Goal: Information Seeking & Learning: Learn about a topic

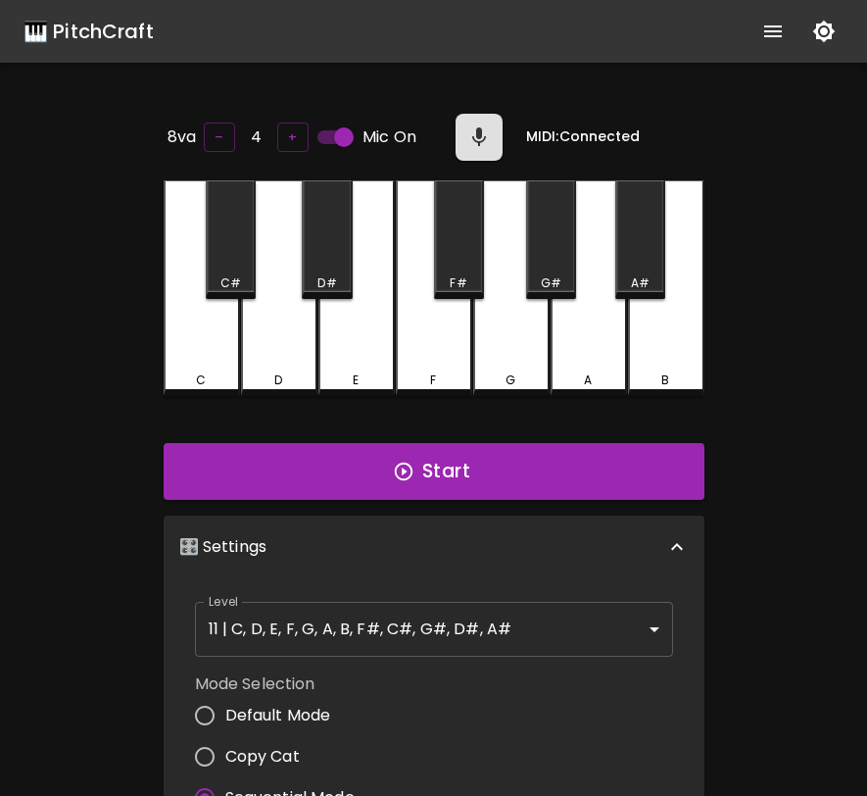
scroll to position [196, 0]
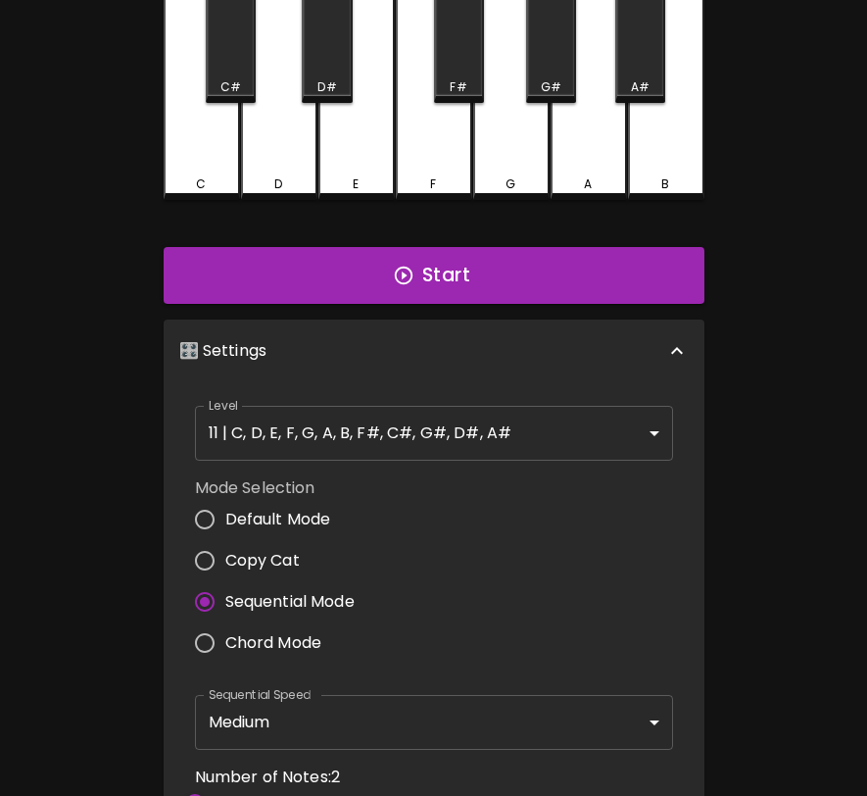
click at [274, 549] on span "Copy Cat" at bounding box center [262, 561] width 74 height 24
click at [225, 548] on input "Copy Cat" at bounding box center [204, 560] width 41 height 41
radio input "true"
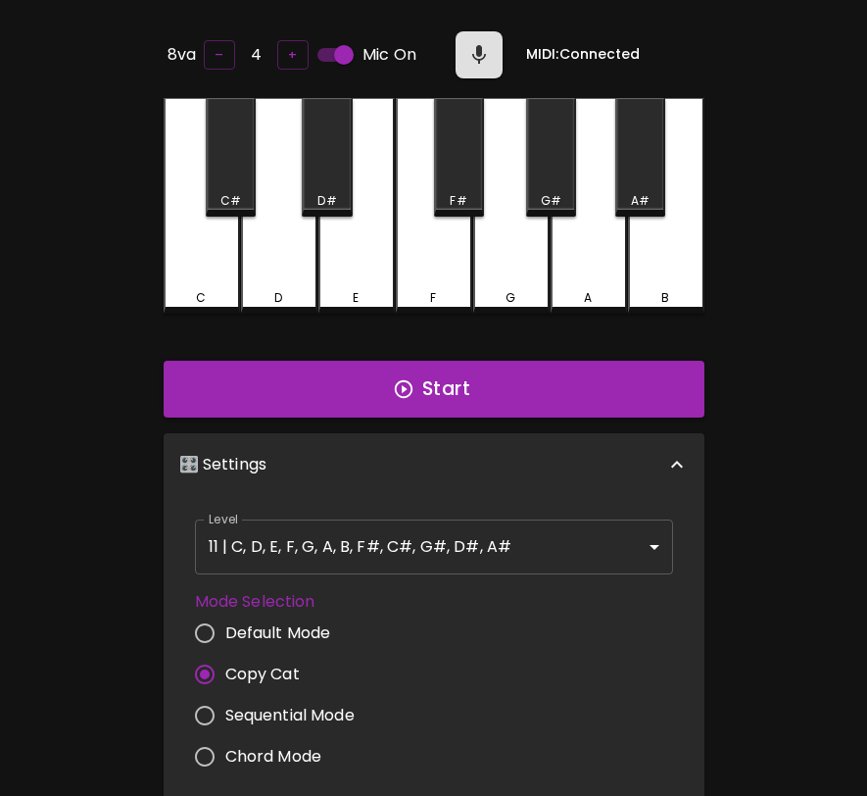
scroll to position [0, 0]
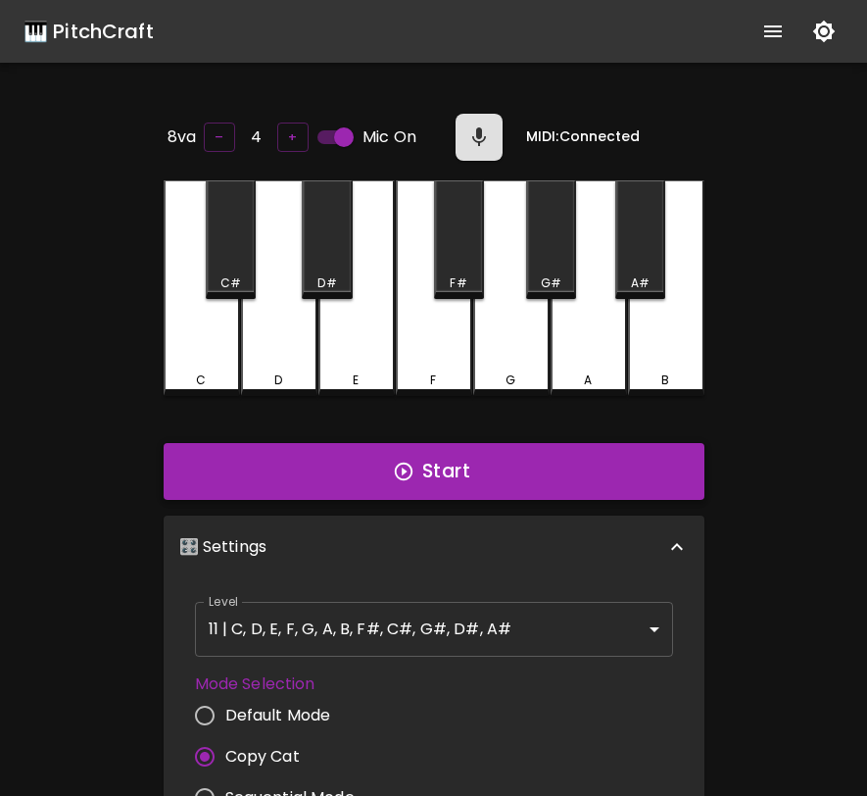
click at [411, 483] on button "Start" at bounding box center [434, 471] width 541 height 57
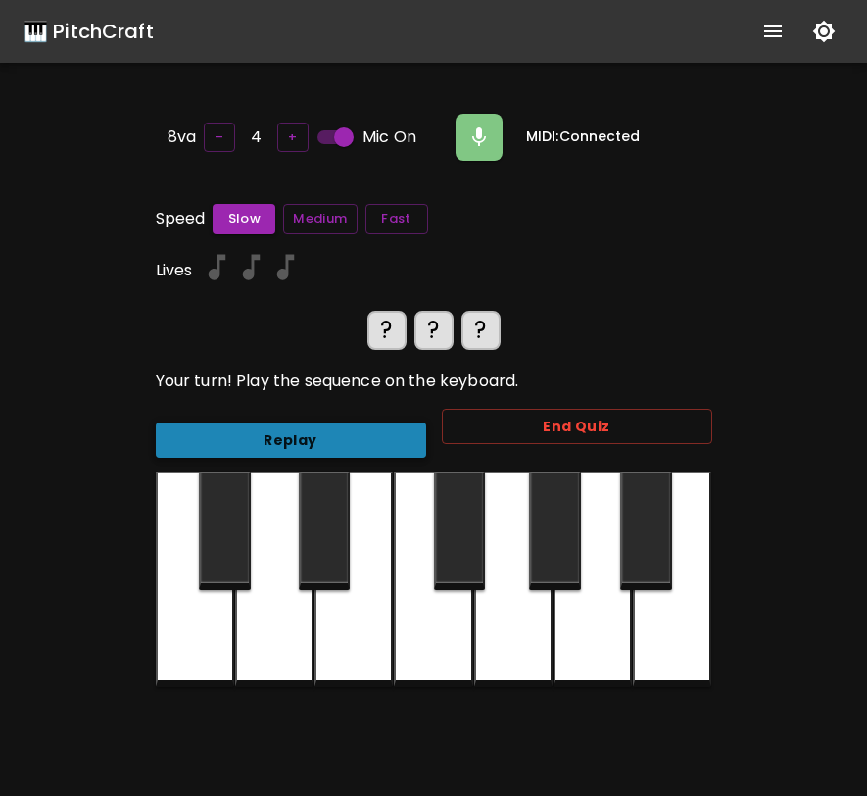
click at [373, 446] on button "Replay" at bounding box center [291, 440] width 270 height 36
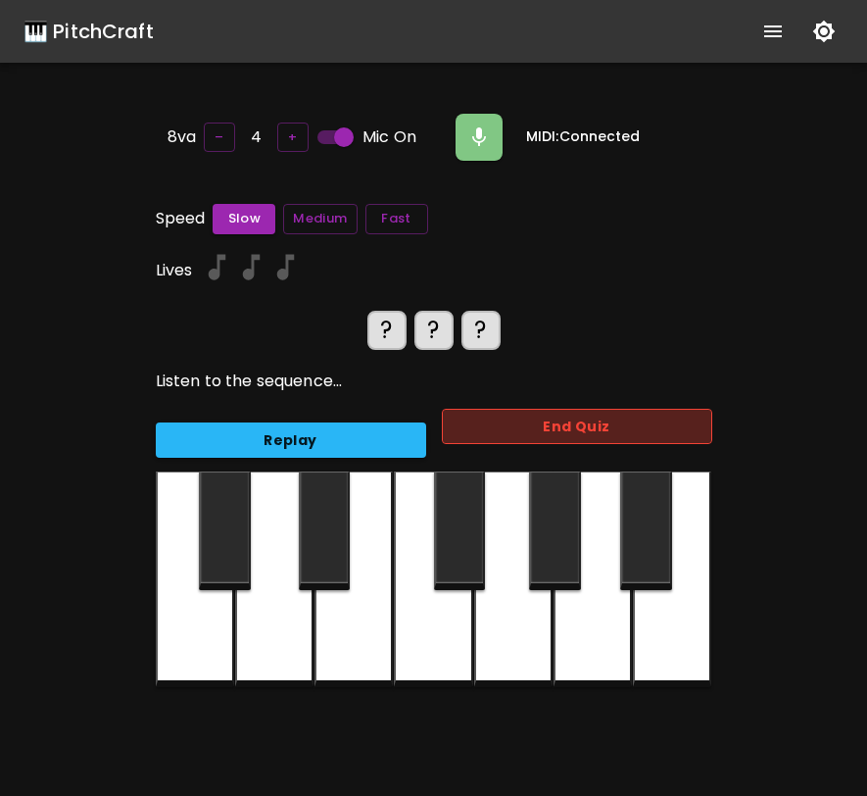
click at [474, 418] on button "End Quiz" at bounding box center [577, 427] width 270 height 36
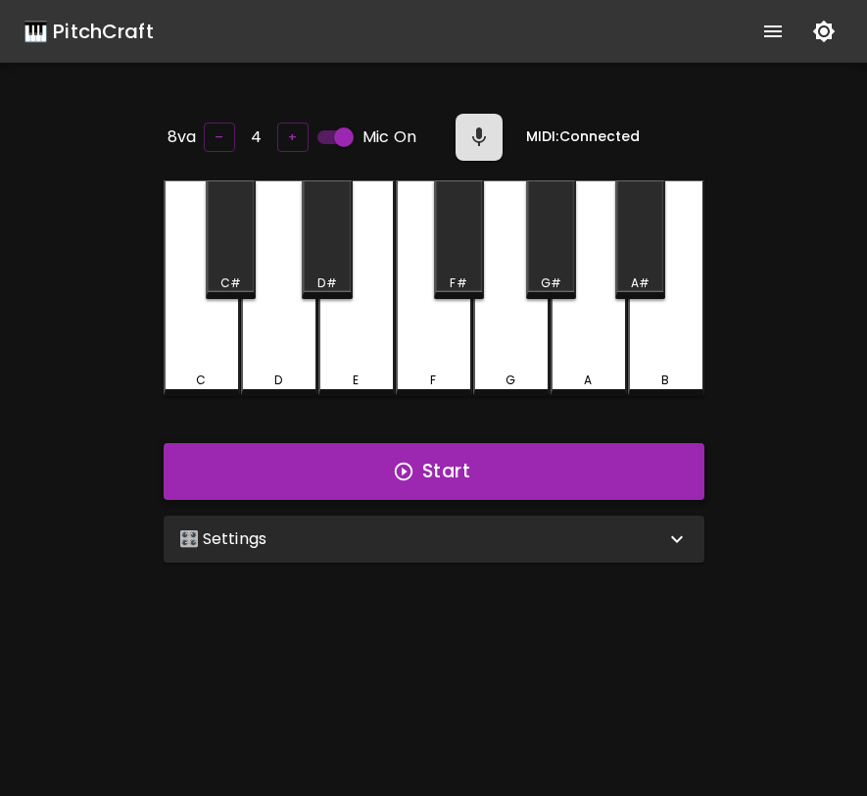
click at [462, 455] on button "Start" at bounding box center [434, 471] width 541 height 57
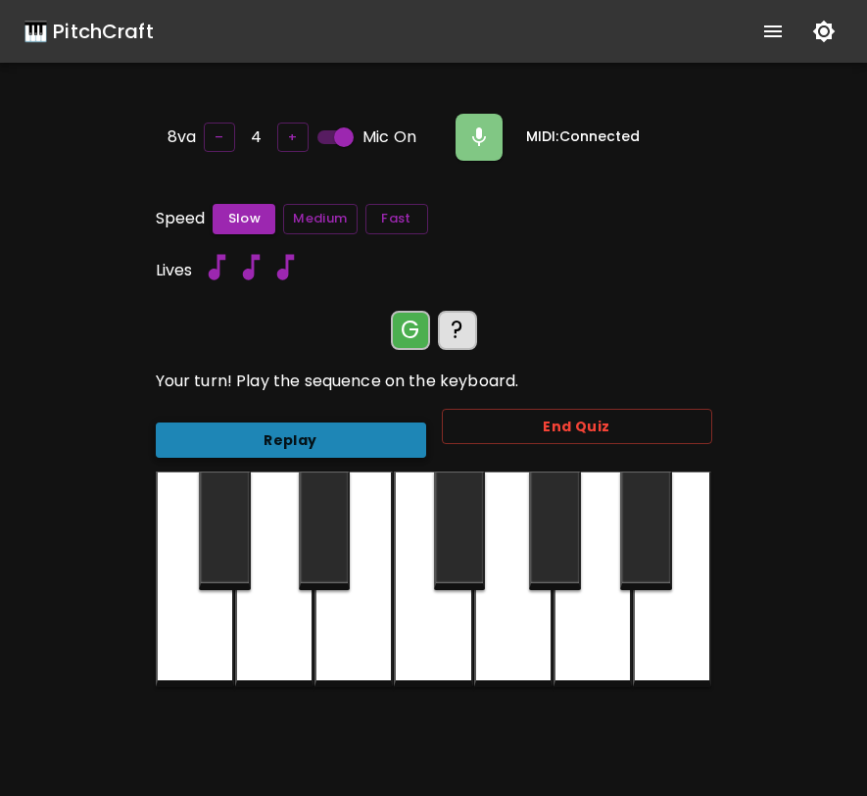
click at [391, 436] on button "Replay" at bounding box center [291, 440] width 270 height 36
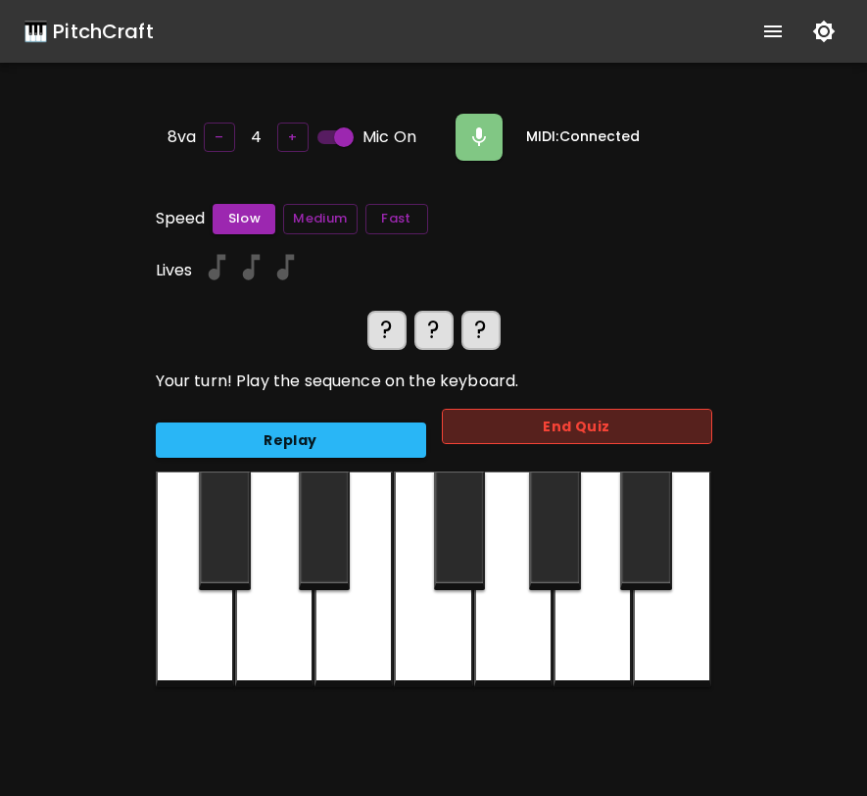
click at [512, 422] on button "End Quiz" at bounding box center [577, 427] width 270 height 36
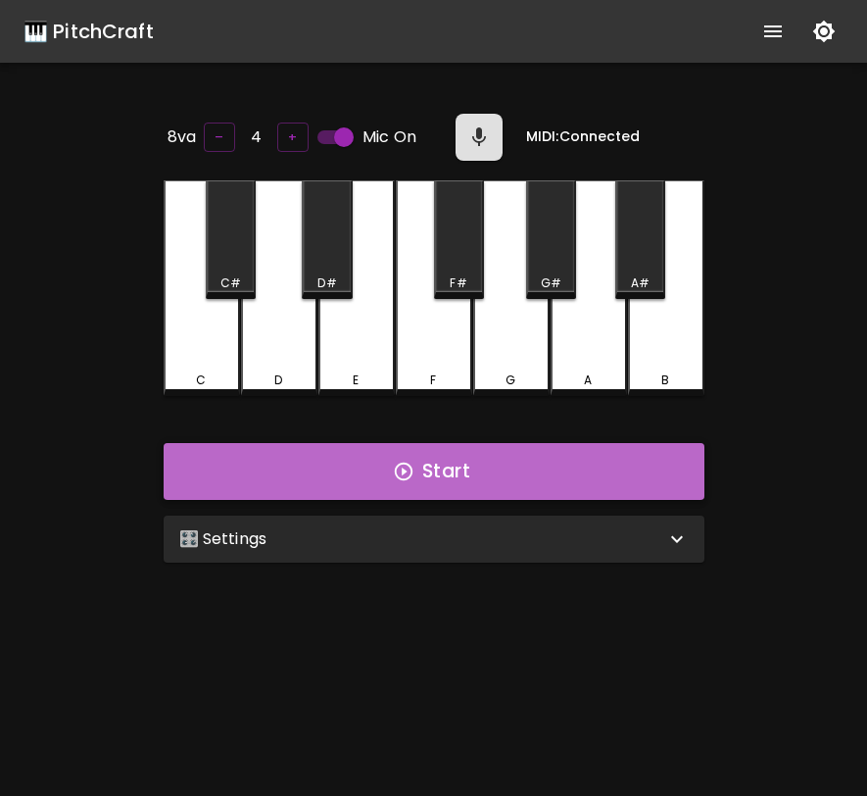
click at [522, 475] on button "Start" at bounding box center [434, 471] width 541 height 57
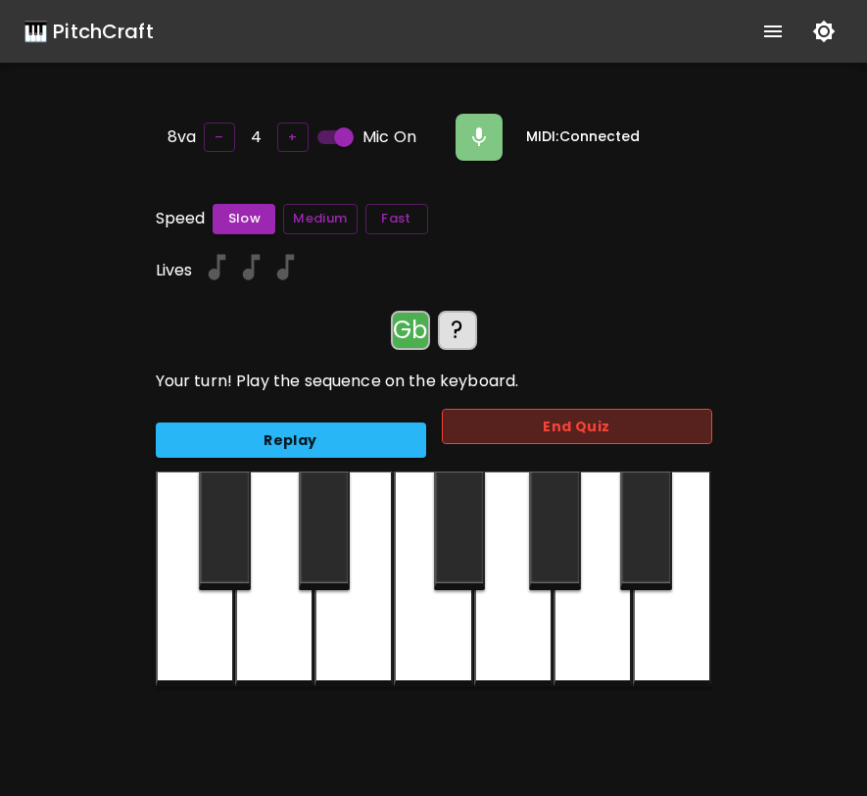
click at [531, 421] on button "End Quiz" at bounding box center [577, 427] width 270 height 36
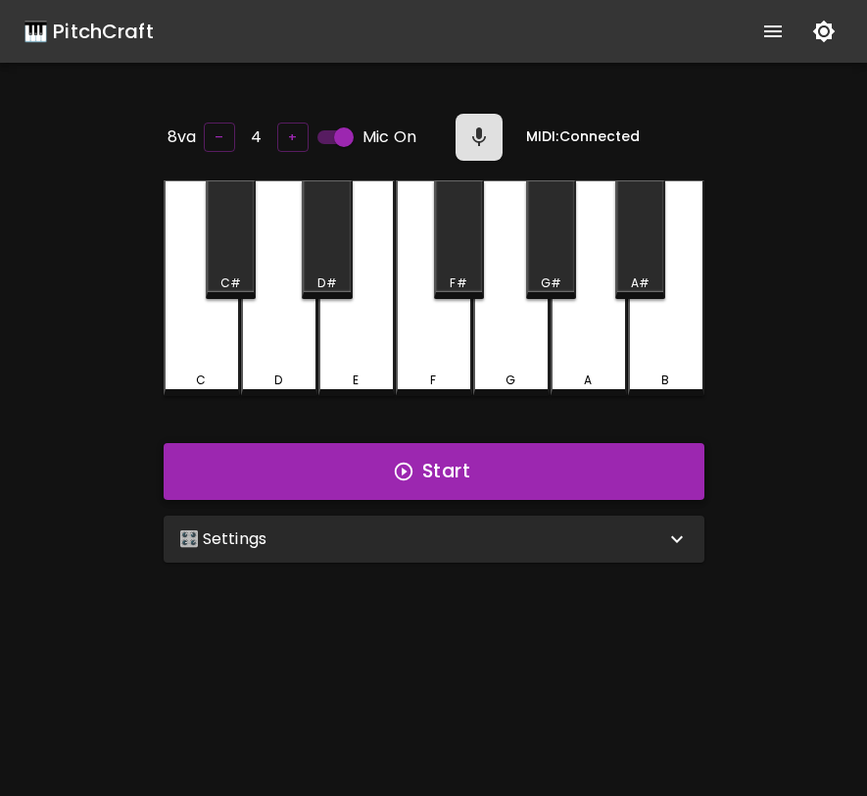
click at [462, 452] on button "Start" at bounding box center [434, 471] width 541 height 57
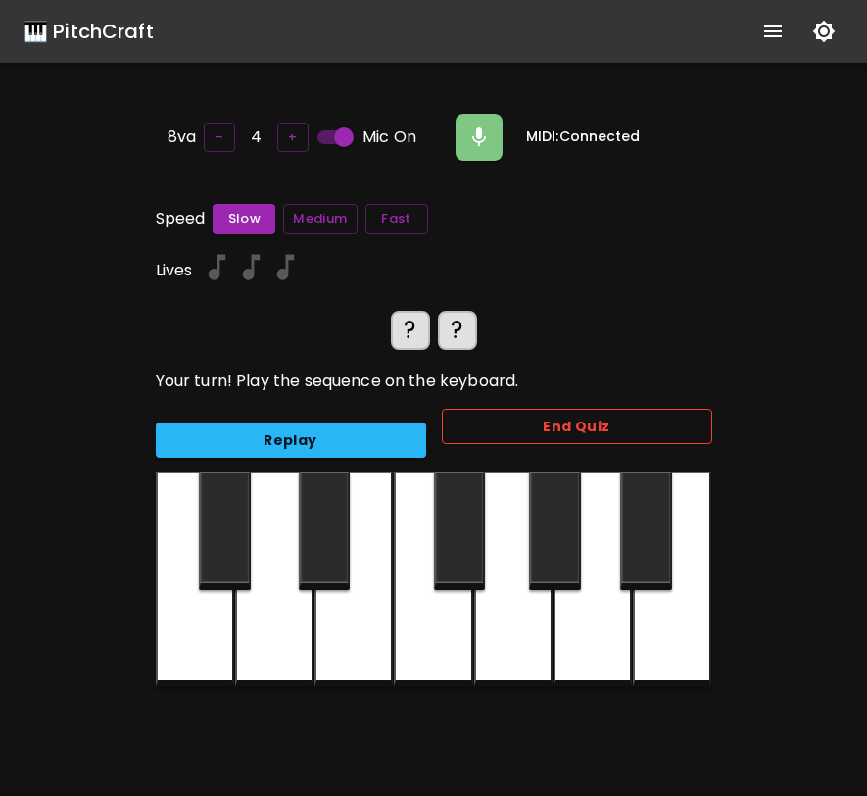
click at [480, 431] on button "End Quiz" at bounding box center [577, 427] width 270 height 36
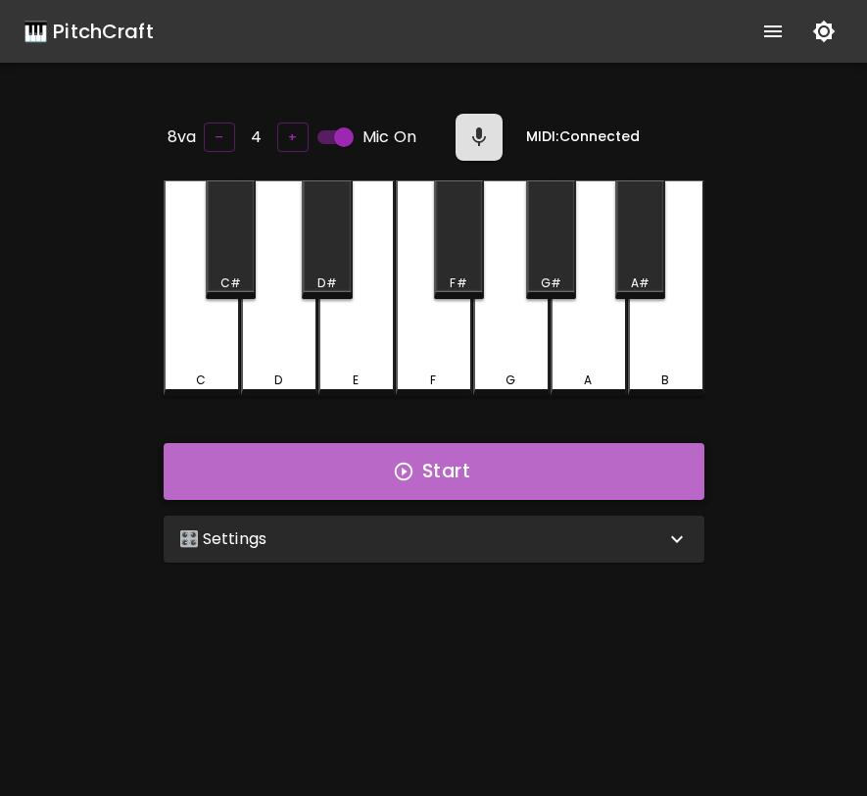
click at [467, 459] on button "Start" at bounding box center [434, 471] width 541 height 57
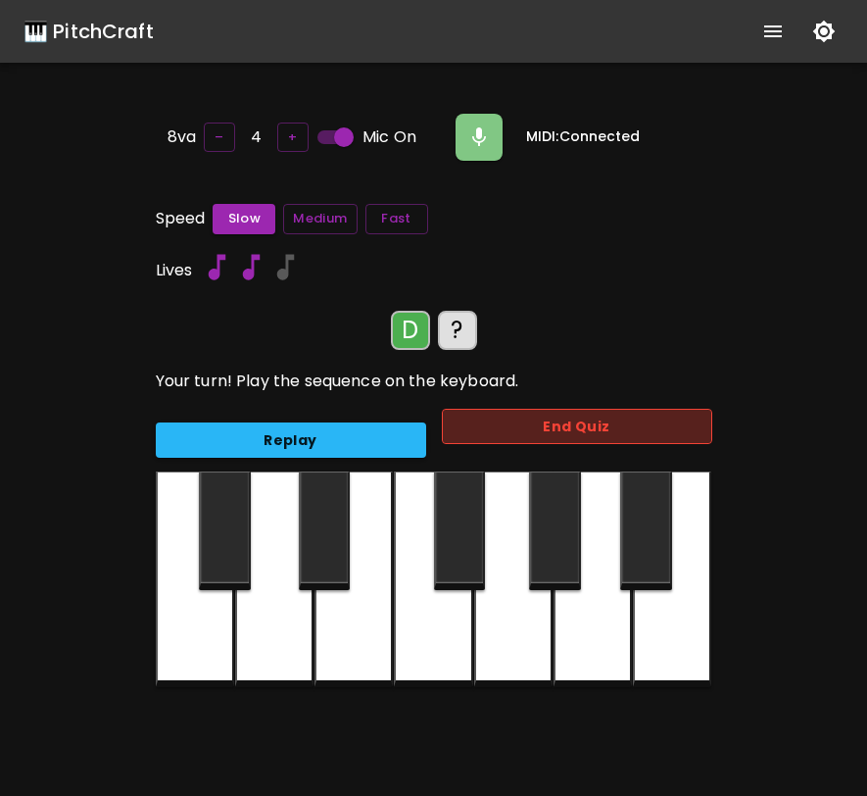
click at [474, 437] on button "End Quiz" at bounding box center [577, 427] width 270 height 36
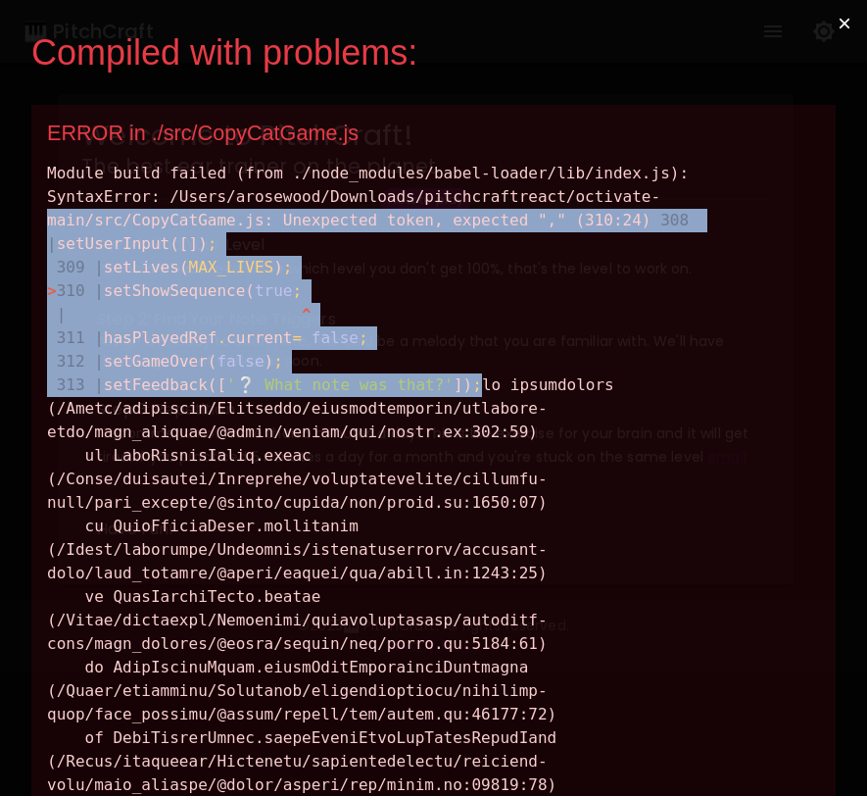
drag, startPoint x: 555, startPoint y: 415, endPoint x: 44, endPoint y: 232, distance: 542.4
copy div "main/src/CopyCatGame.js: Unexpected token, expected "," (310:24) 308 | setUserI…"
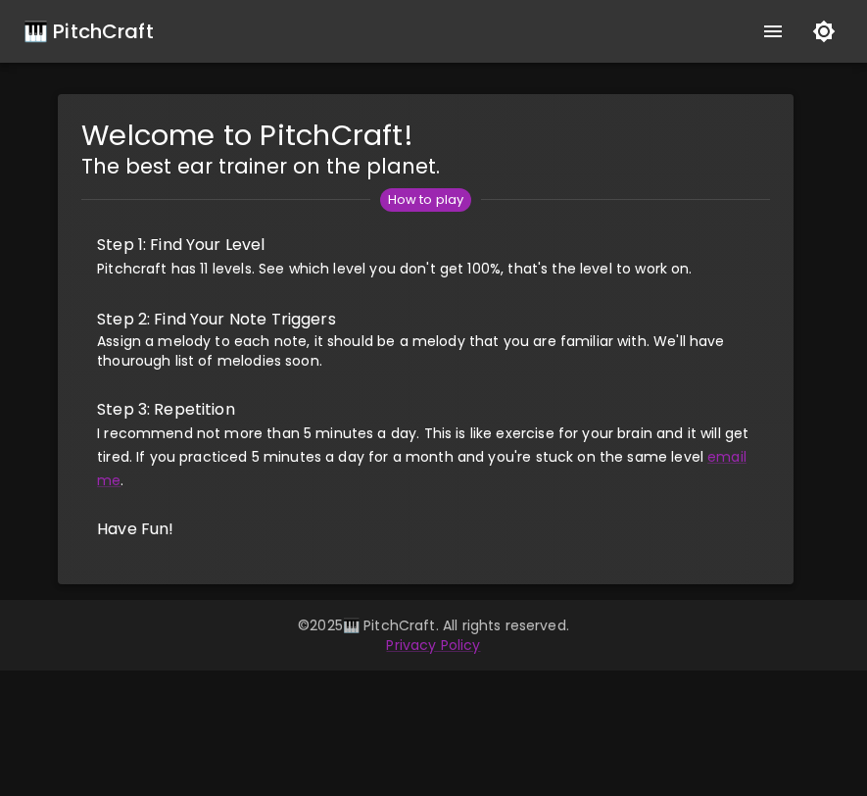
click at [132, 26] on div "🎹 PitchCraft" at bounding box center [89, 31] width 130 height 31
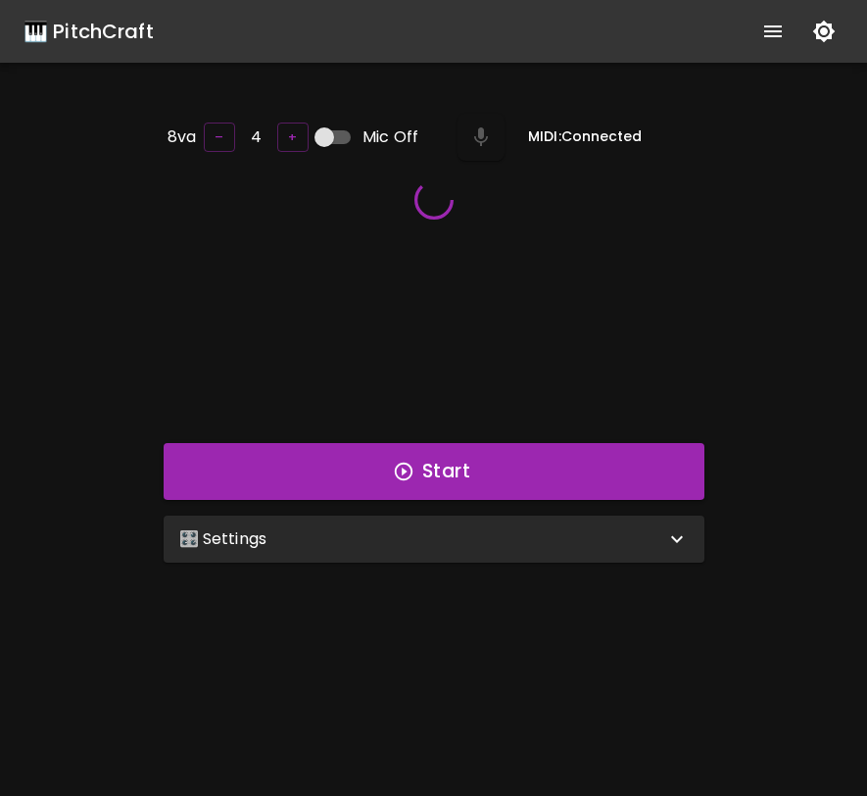
click at [315, 535] on div "🎛️ Settings" at bounding box center [422, 539] width 486 height 24
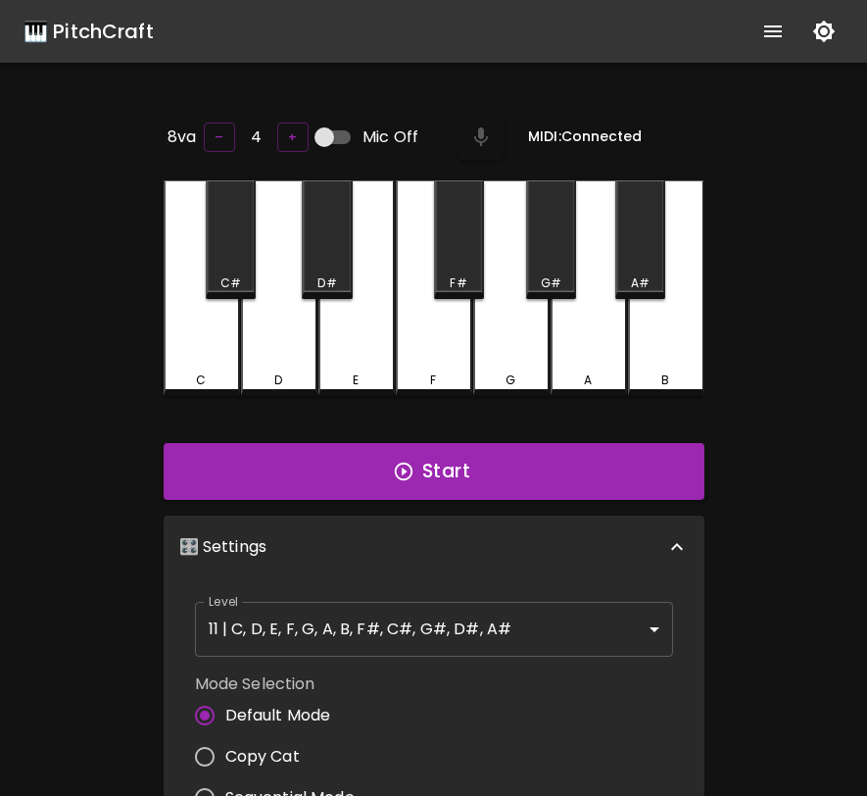
click at [283, 757] on span "Copy Cat" at bounding box center [262, 757] width 74 height 24
click at [225, 757] on input "Copy Cat" at bounding box center [204, 756] width 41 height 41
radio input "true"
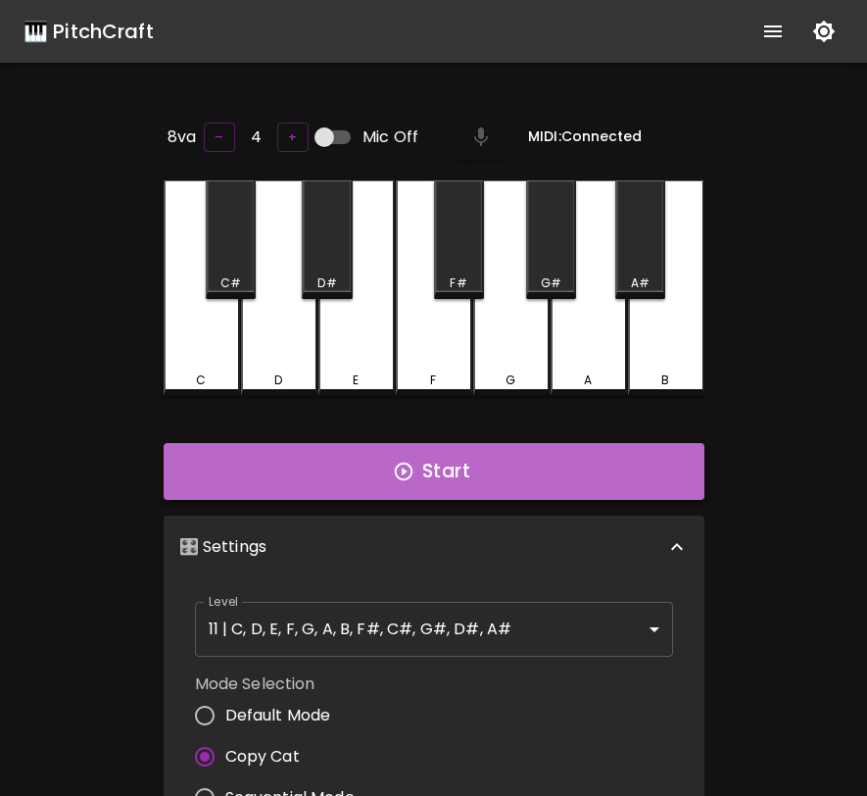
click at [453, 479] on button "Start" at bounding box center [434, 471] width 541 height 57
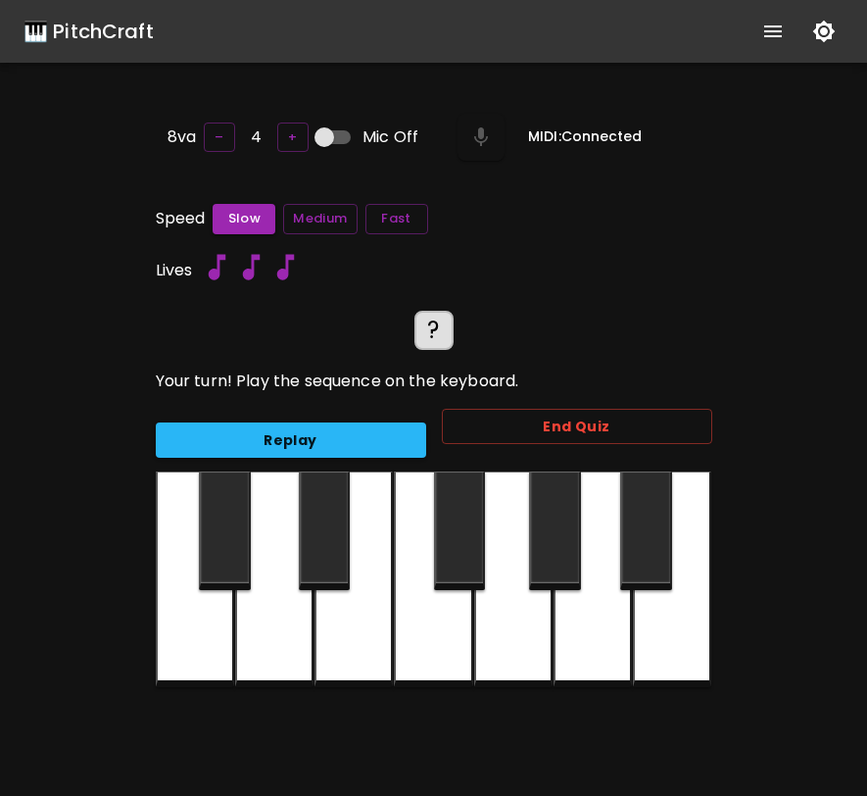
click at [321, 143] on input "Mic Off" at bounding box center [324, 137] width 112 height 37
checkbox input "true"
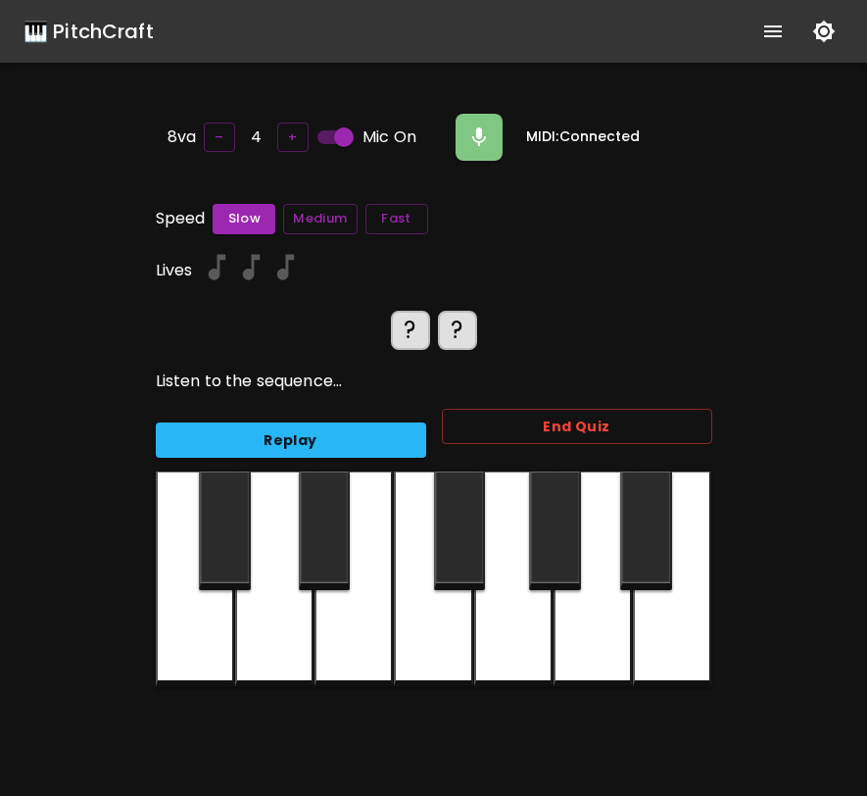
click at [328, 512] on div at bounding box center [325, 530] width 52 height 119
click at [328, 506] on div at bounding box center [325, 530] width 52 height 119
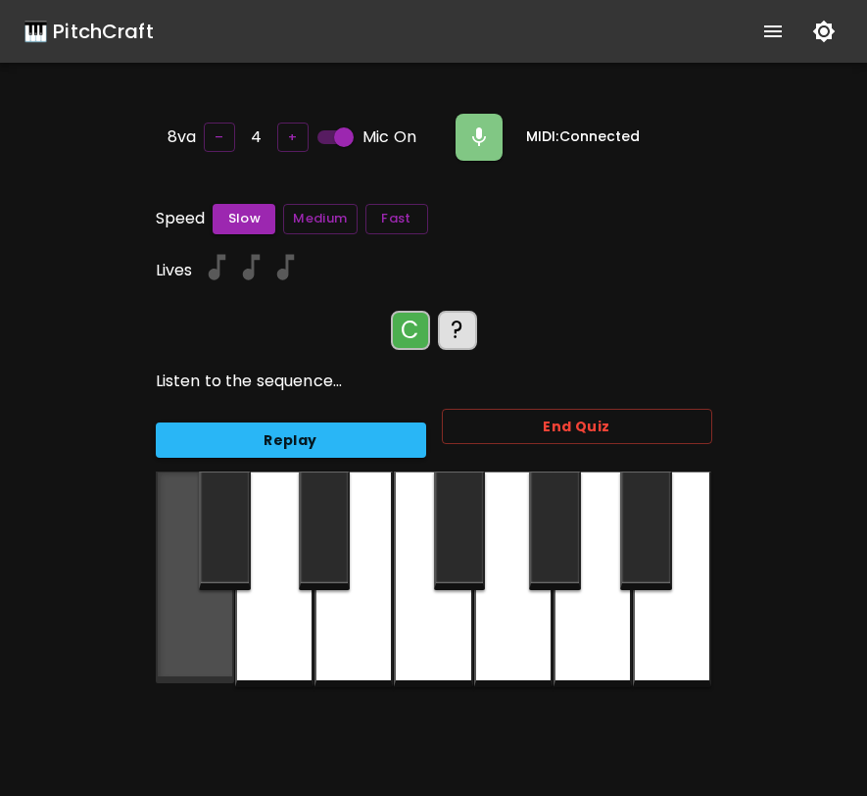
click at [206, 623] on div at bounding box center [195, 577] width 78 height 212
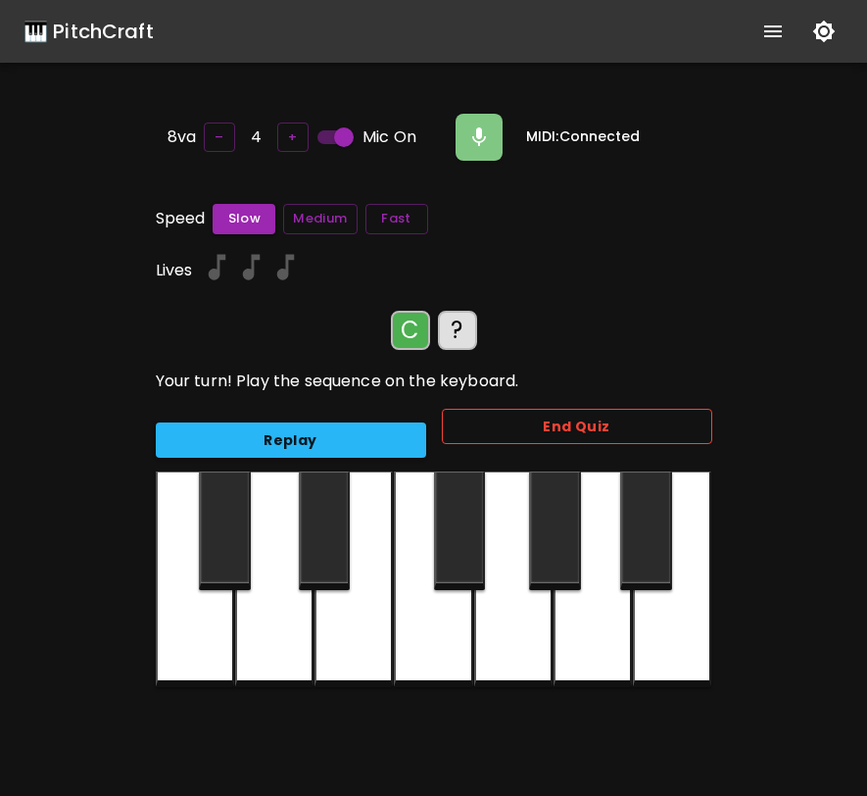
click at [494, 434] on button "End Quiz" at bounding box center [577, 427] width 270 height 36
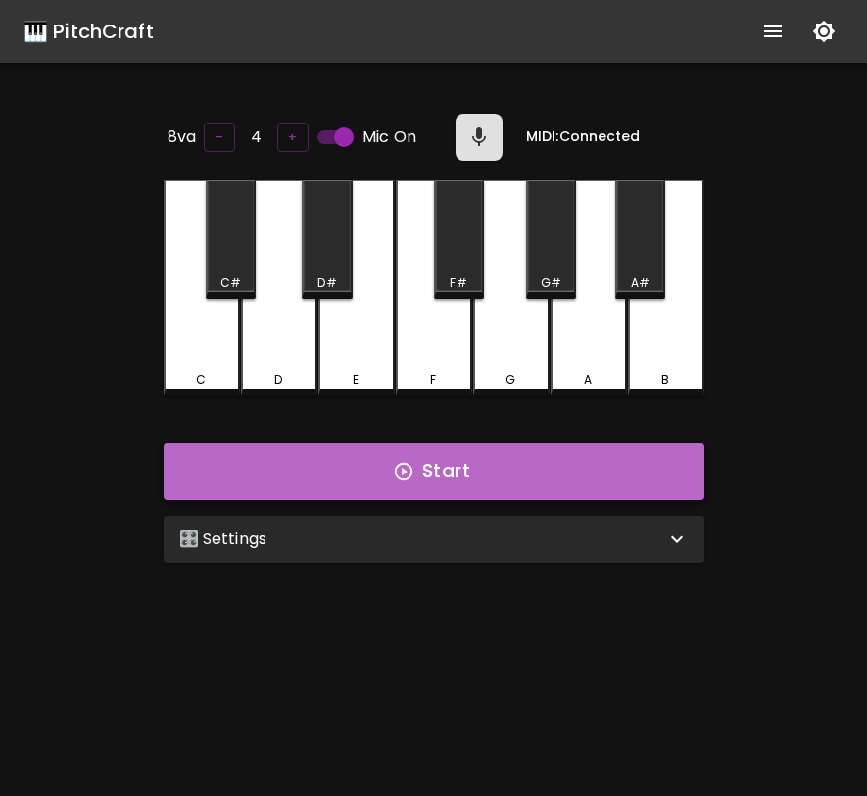
click at [419, 471] on button "Start" at bounding box center [434, 471] width 541 height 57
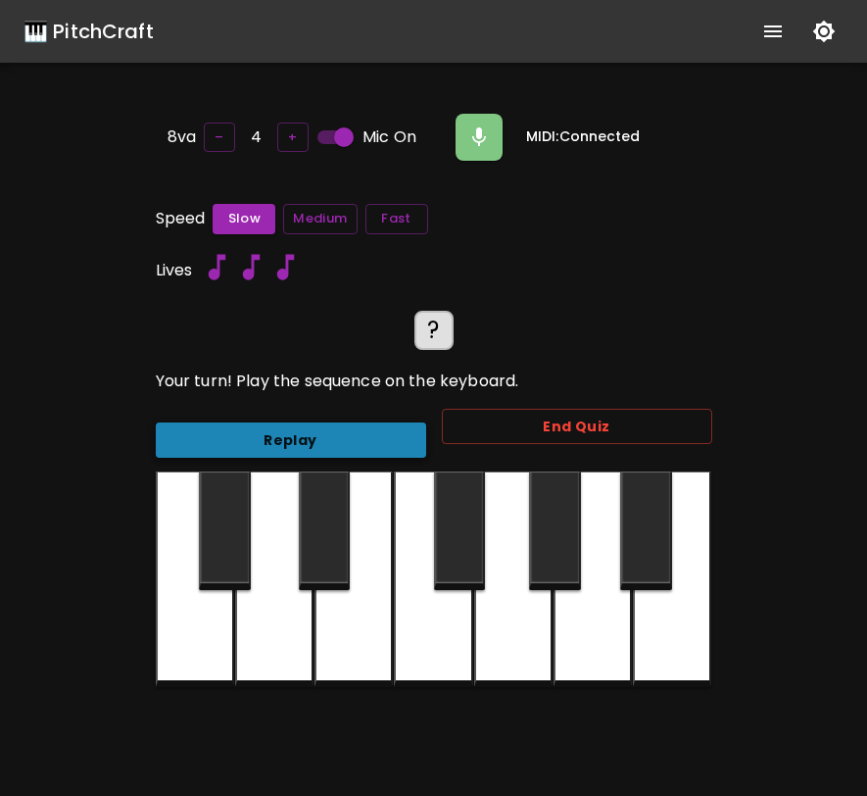
click at [394, 435] on button "Replay" at bounding box center [291, 440] width 270 height 36
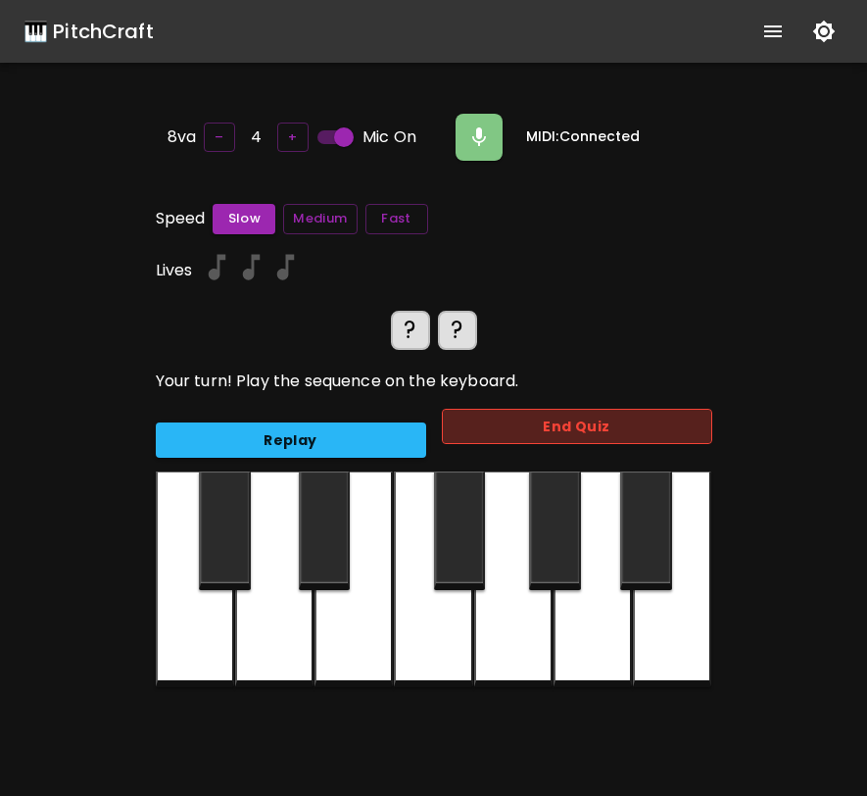
click at [526, 427] on button "End Quiz" at bounding box center [577, 427] width 270 height 36
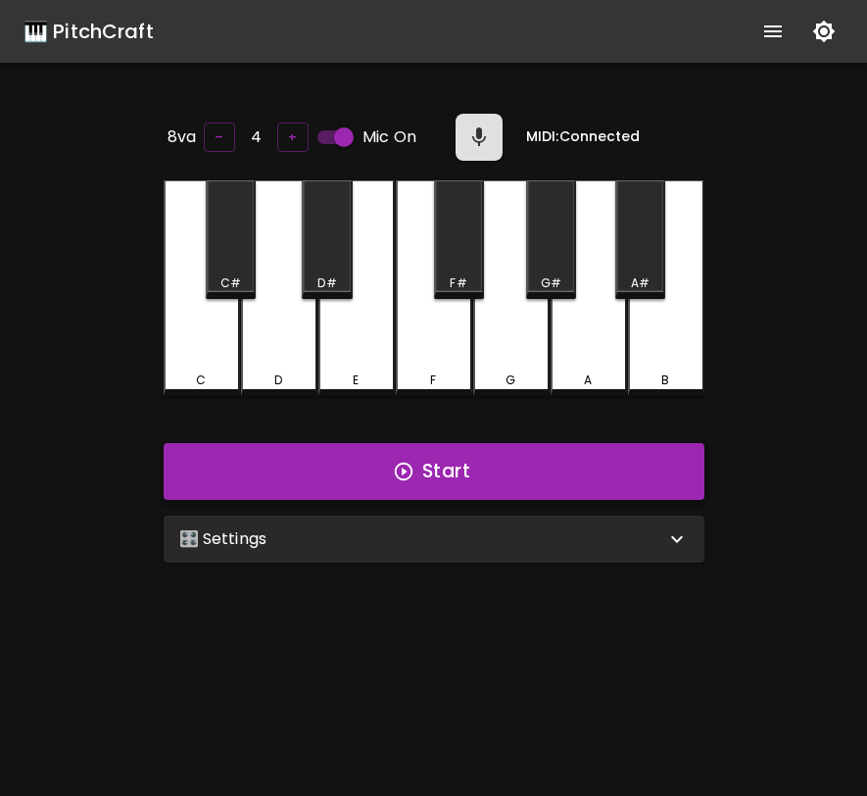
click at [612, 455] on button "Start" at bounding box center [434, 471] width 541 height 57
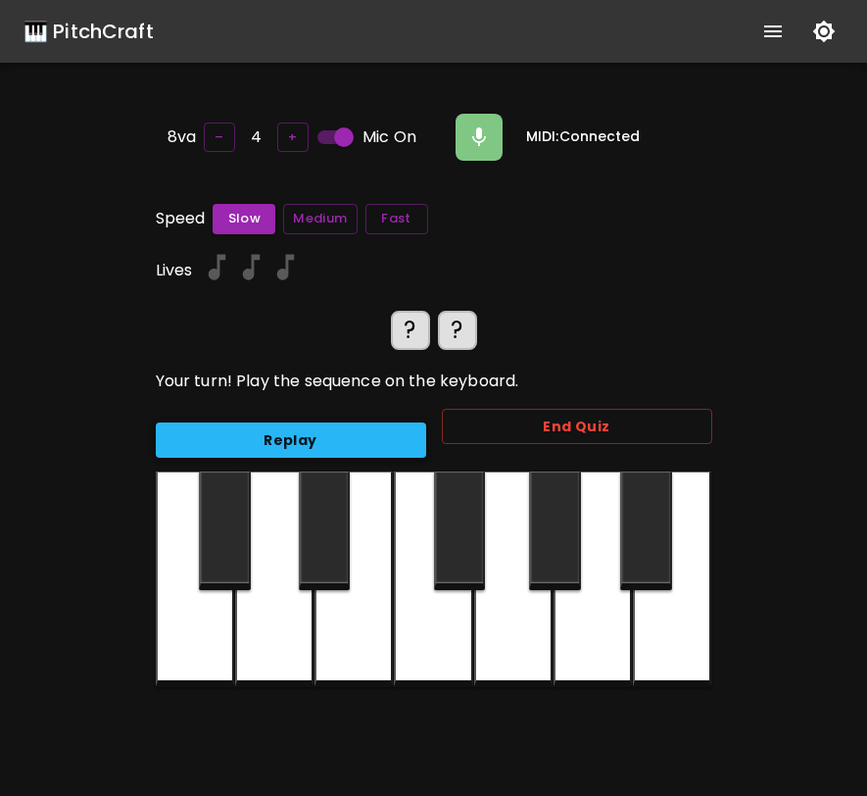
click at [364, 433] on button "Replay" at bounding box center [291, 440] width 270 height 36
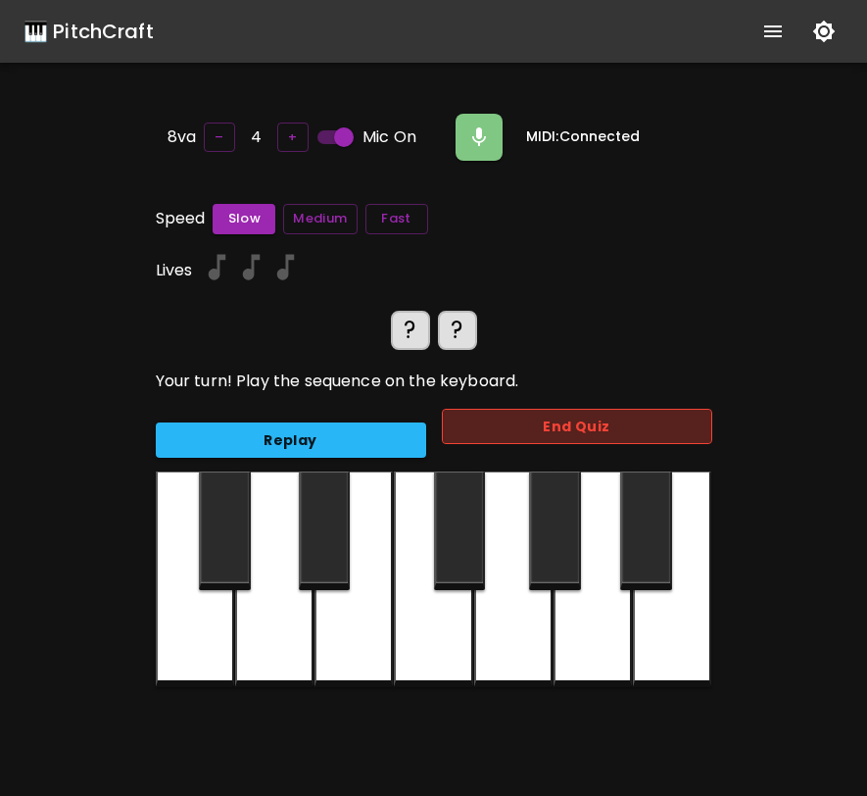
click at [489, 426] on button "End Quiz" at bounding box center [577, 427] width 270 height 36
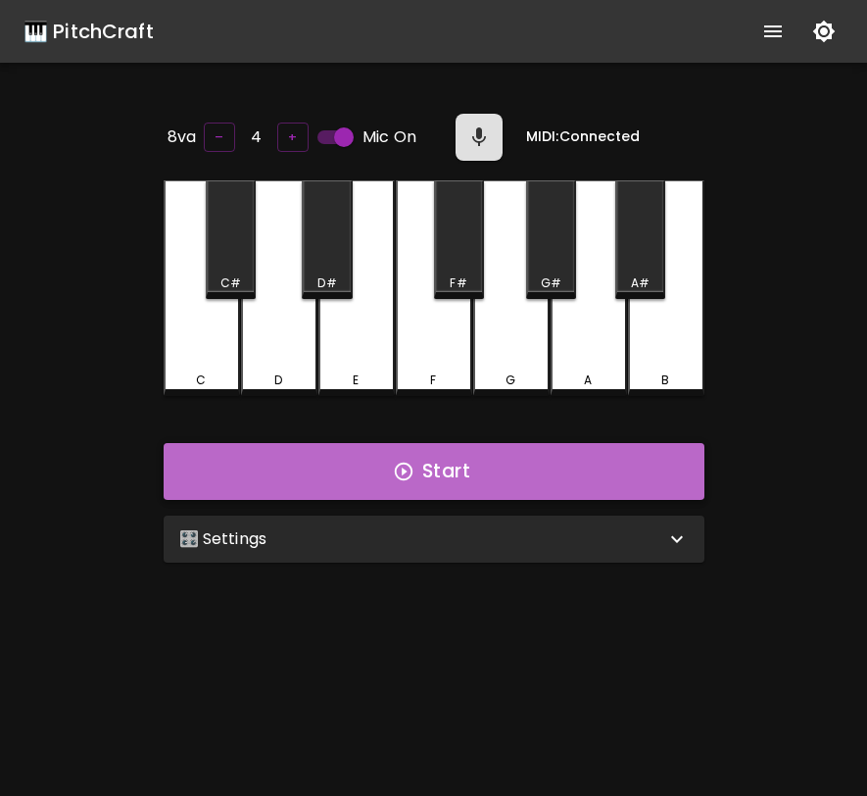
click at [666, 463] on button "Start" at bounding box center [434, 471] width 541 height 57
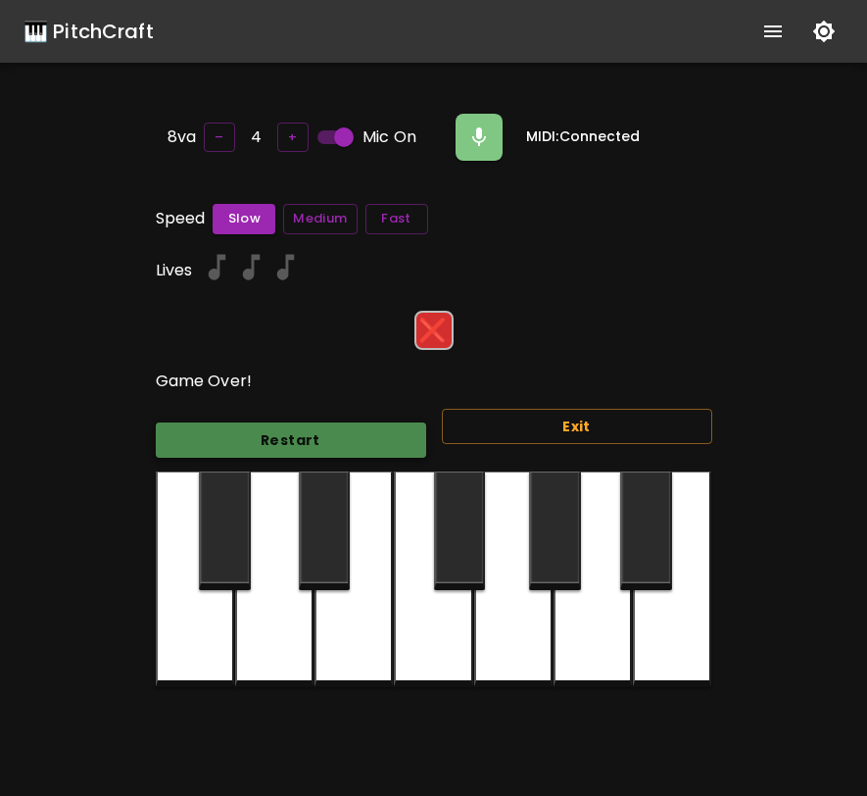
click at [391, 426] on button "Restart" at bounding box center [291, 440] width 270 height 36
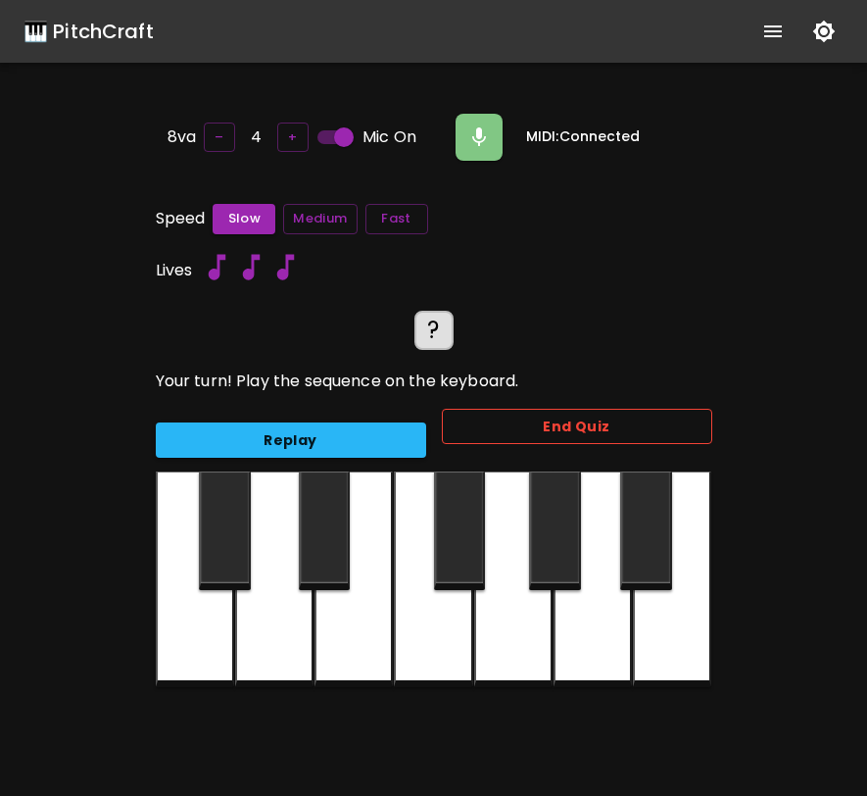
click at [521, 423] on button "End Quiz" at bounding box center [577, 427] width 270 height 36
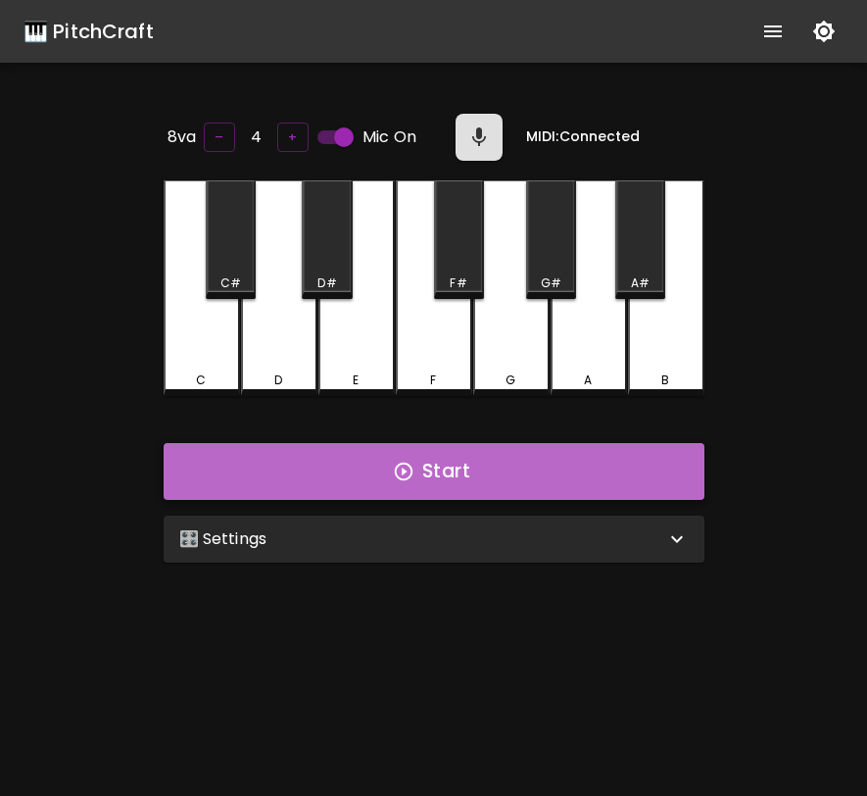
click at [416, 473] on button "Start" at bounding box center [434, 471] width 541 height 57
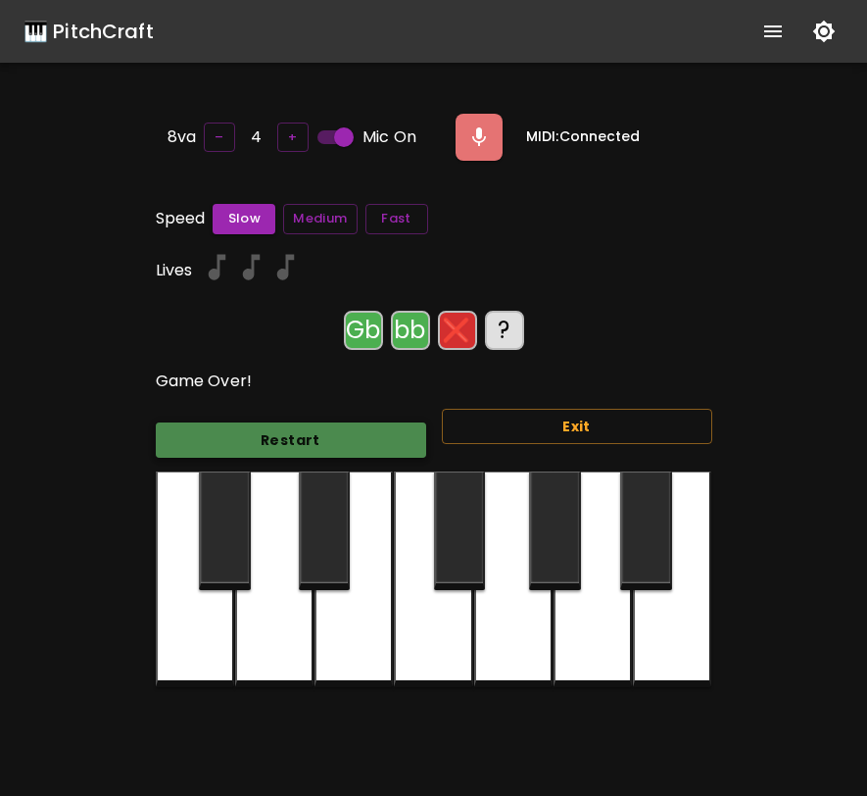
click at [280, 425] on button "Restart" at bounding box center [291, 440] width 270 height 36
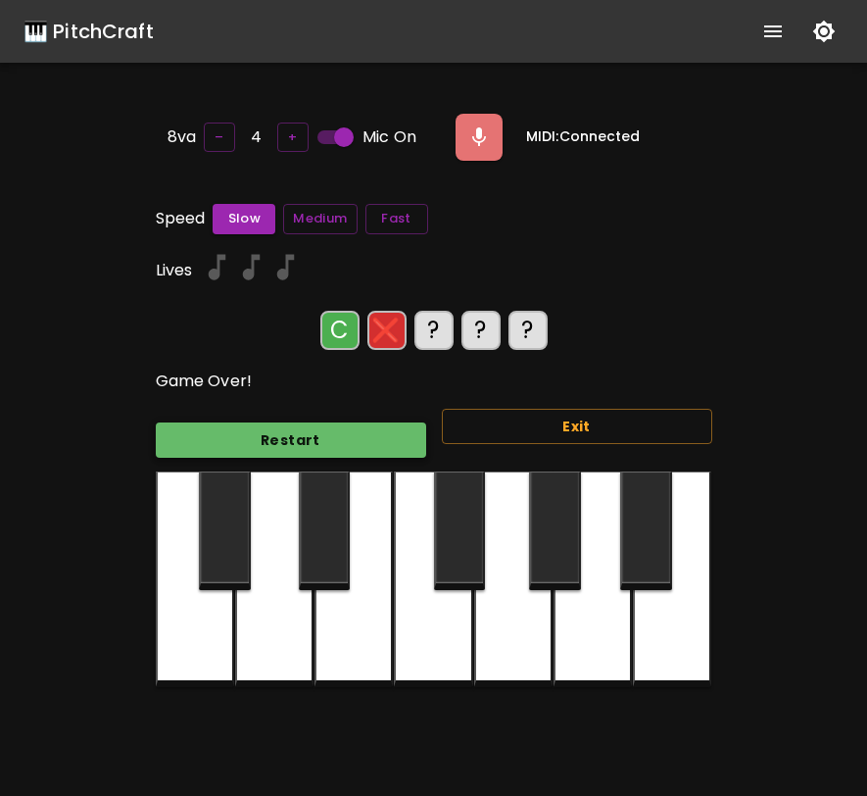
click at [280, 425] on button "Restart" at bounding box center [291, 440] width 270 height 36
